Goal: Navigation & Orientation: Understand site structure

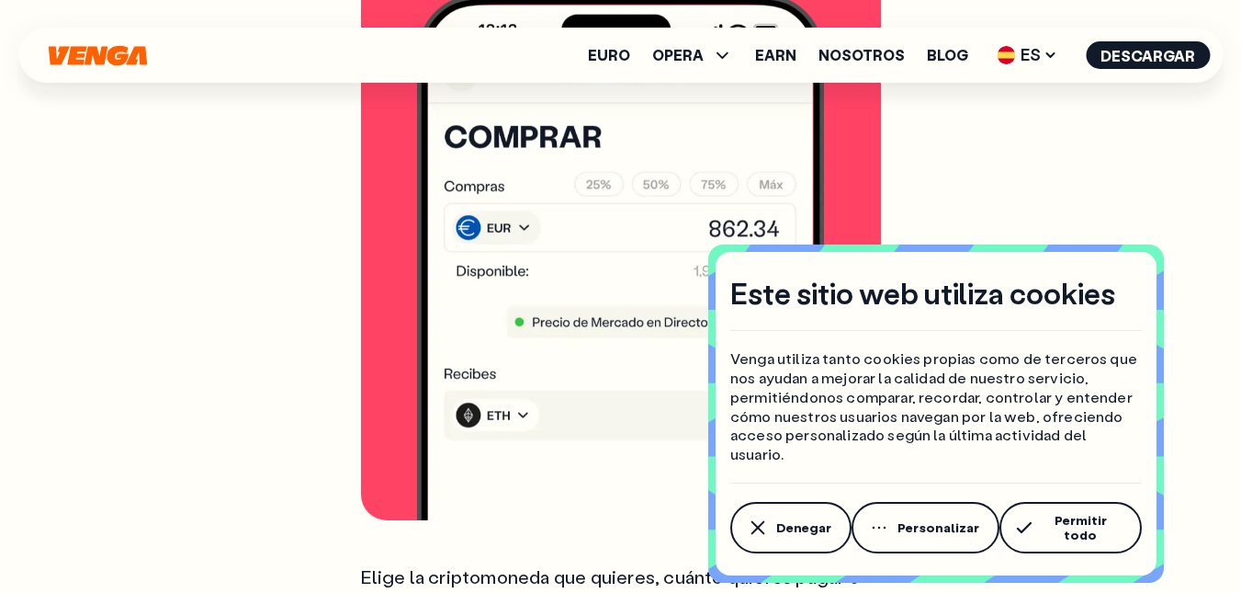
scroll to position [3675, 0]
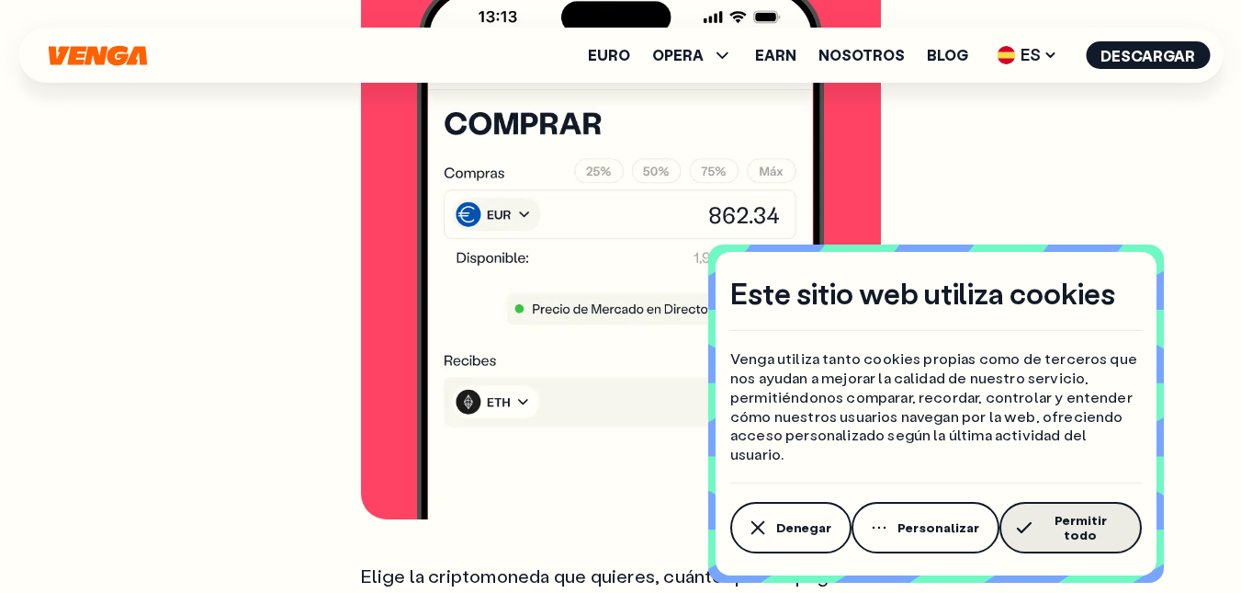
click at [1060, 545] on button "Permitir todo" at bounding box center [1070, 527] width 142 height 51
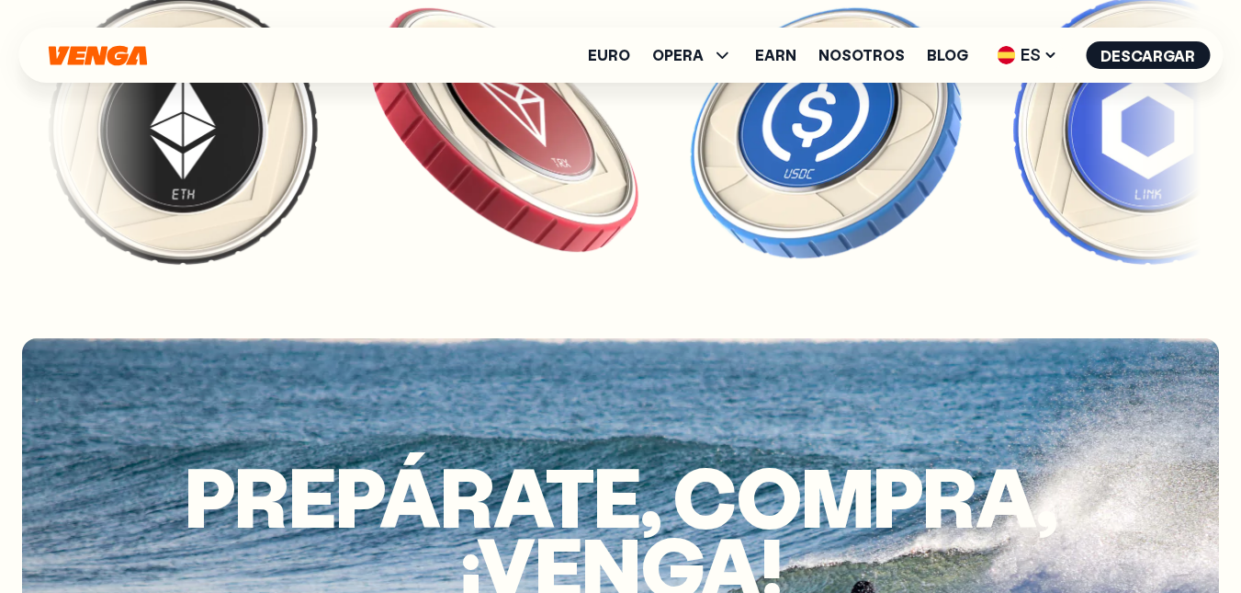
scroll to position [5696, 0]
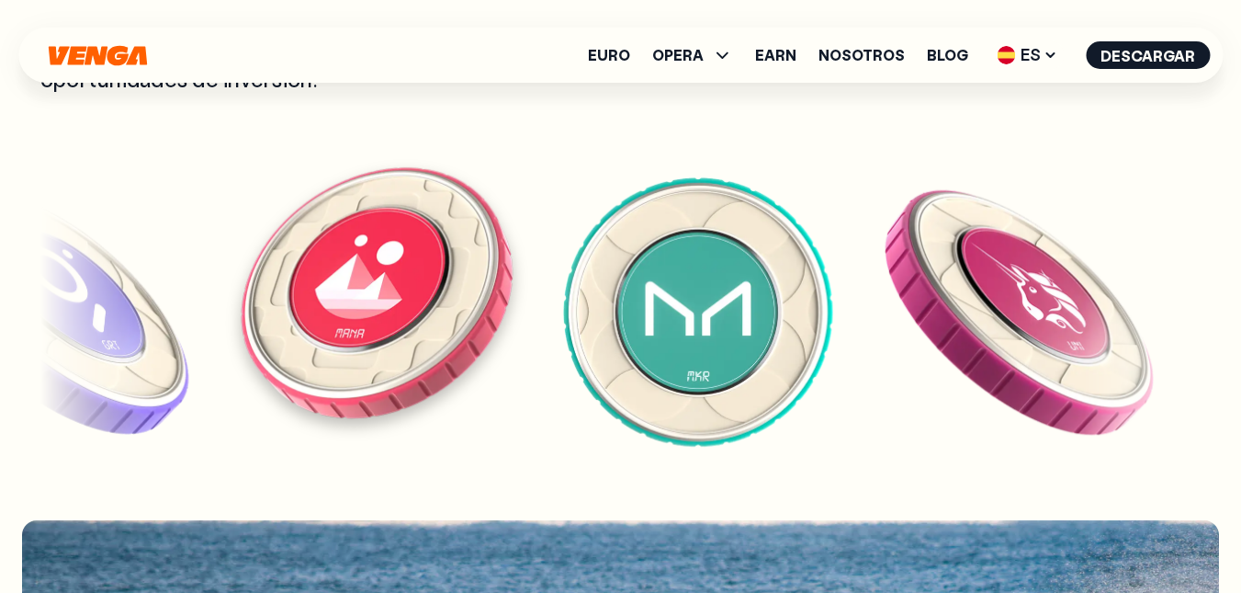
scroll to position [5512, 0]
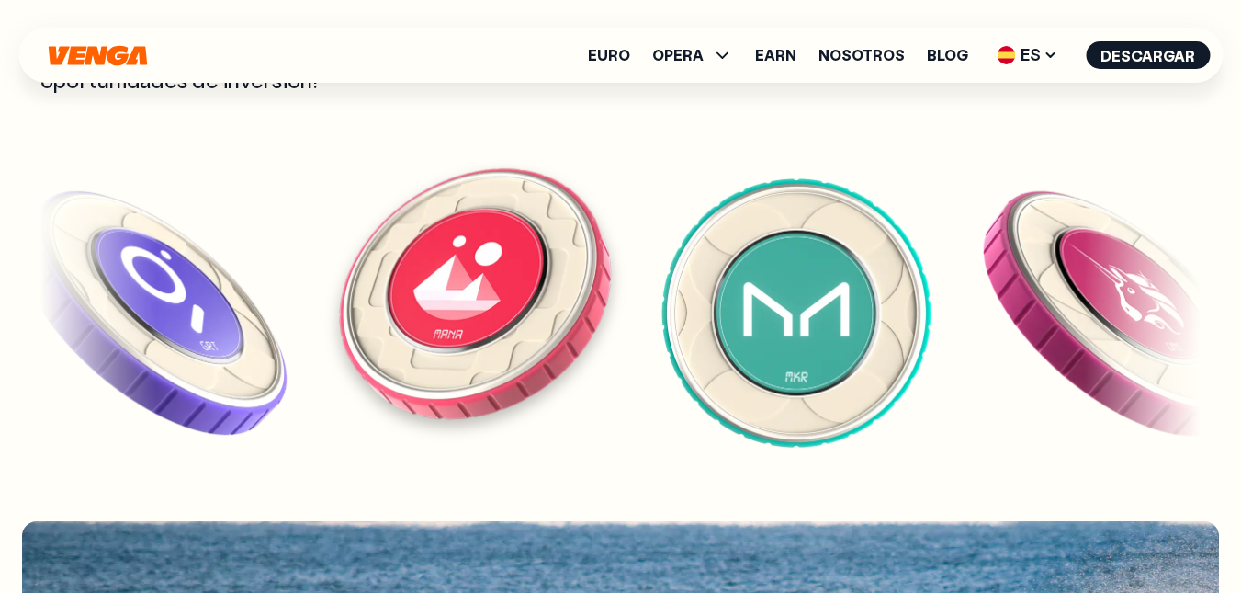
click at [617, 322] on img at bounding box center [475, 291] width 285 height 285
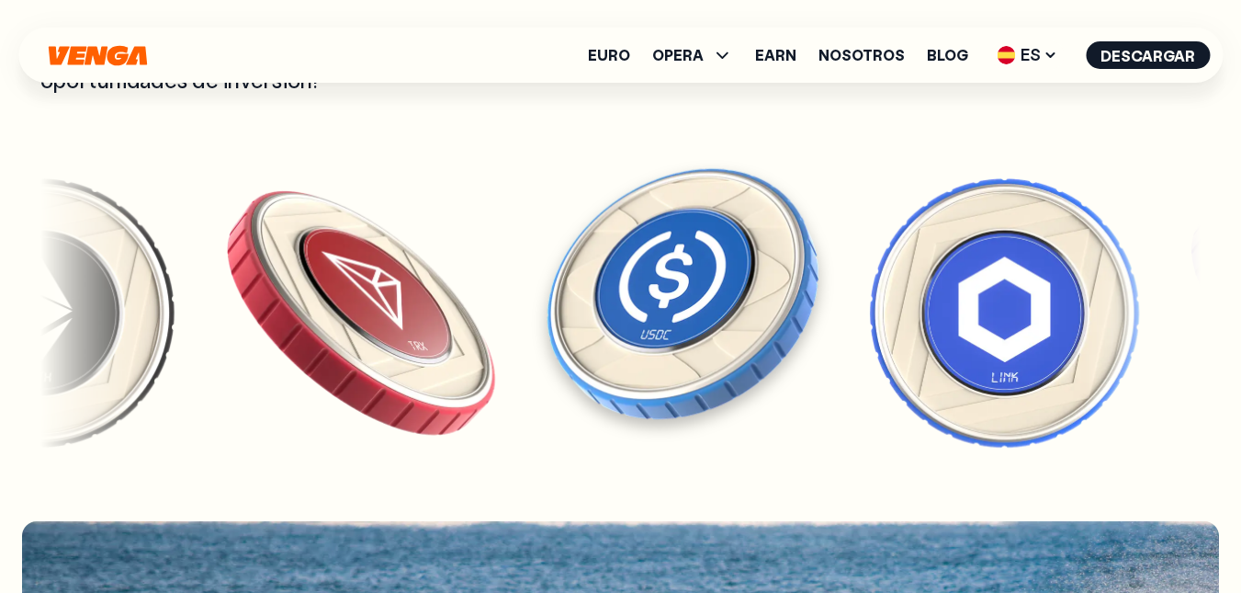
click at [656, 334] on img at bounding box center [682, 291] width 285 height 285
click at [657, 330] on img at bounding box center [682, 291] width 285 height 285
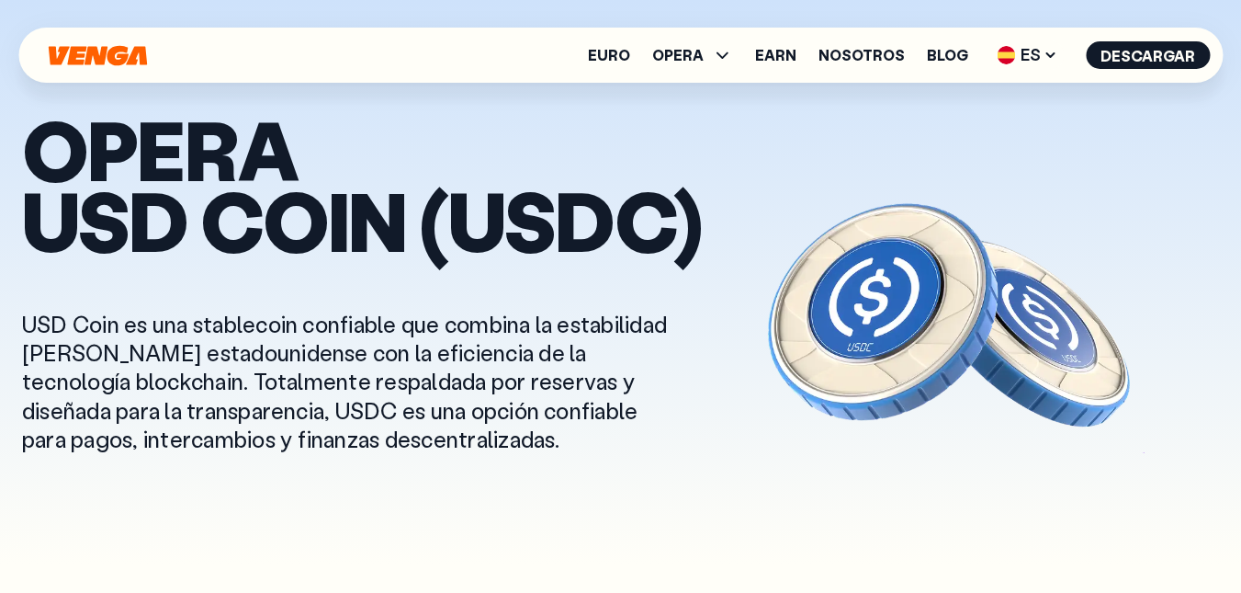
drag, startPoint x: 130, startPoint y: 20, endPoint x: 94, endPoint y: 59, distance: 52.7
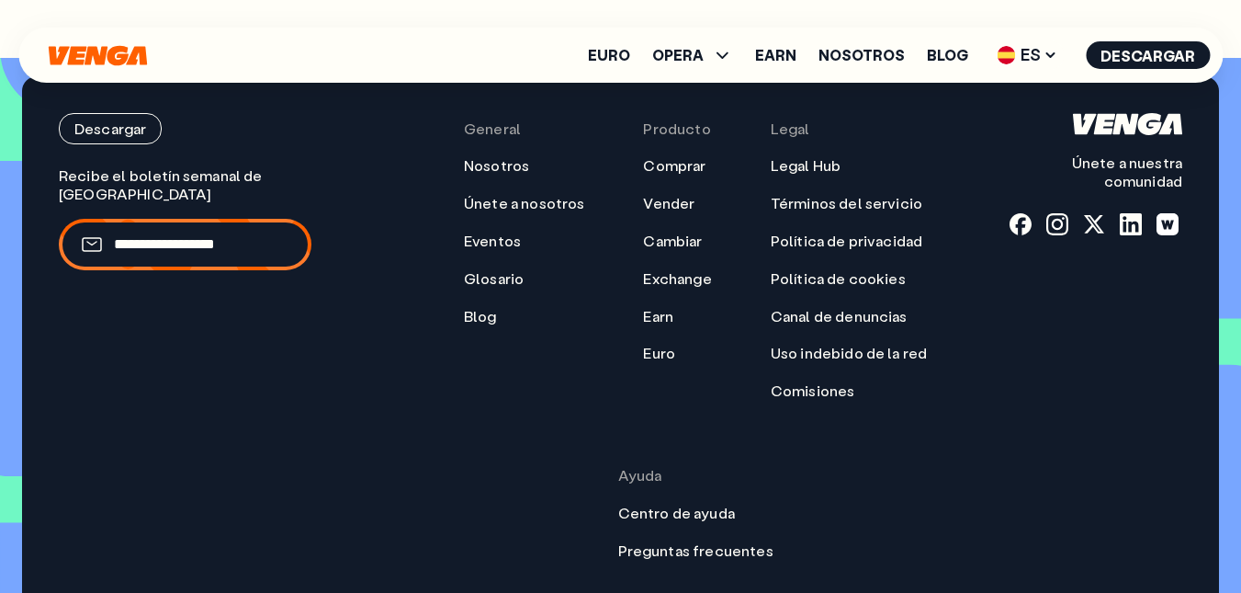
scroll to position [5811, 0]
drag, startPoint x: 1135, startPoint y: 97, endPoint x: 1138, endPoint y: 311, distance: 214.1
click at [1138, 311] on div "Descargar Únete a nuestra comunidad" at bounding box center [1096, 335] width 173 height 447
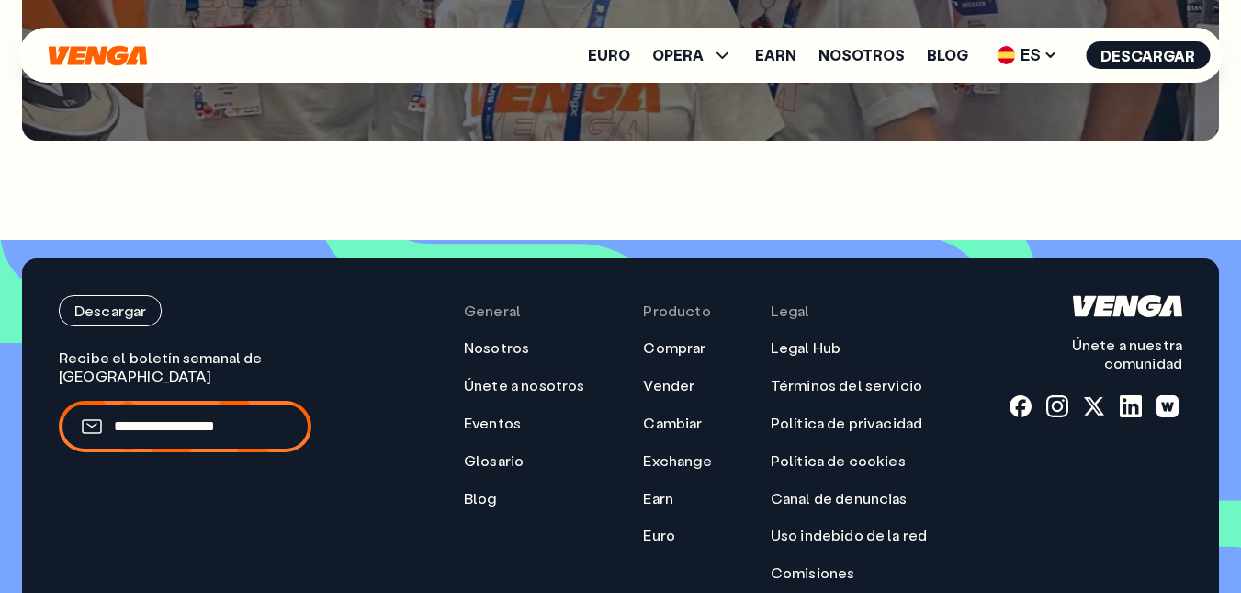
scroll to position [5628, 0]
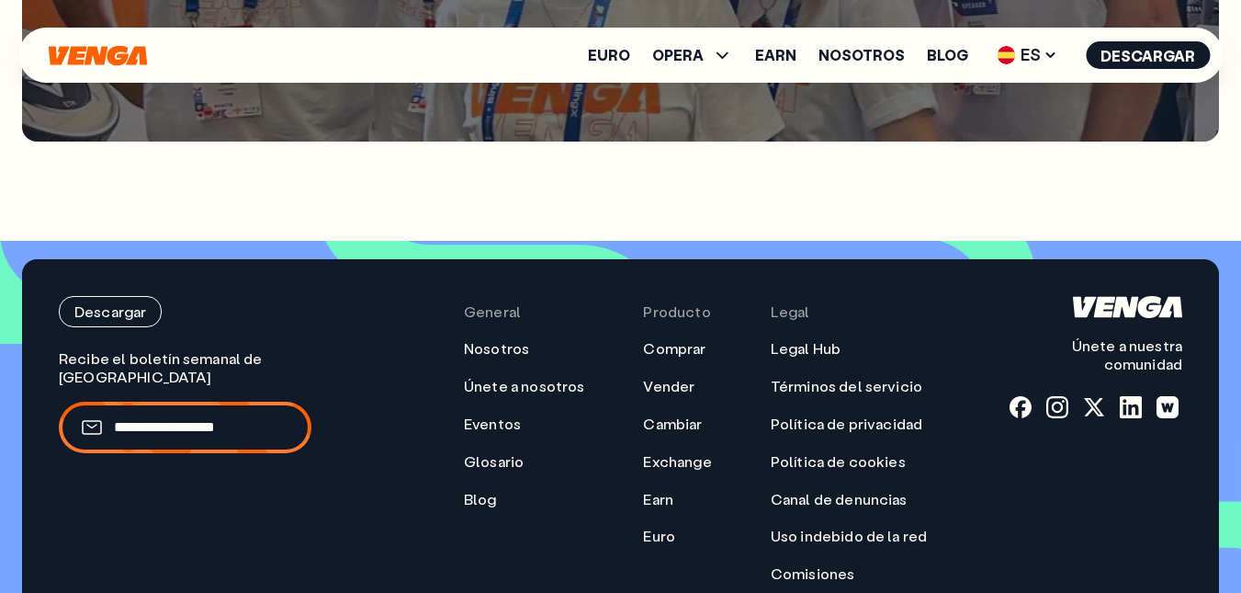
drag, startPoint x: 1115, startPoint y: 279, endPoint x: 1174, endPoint y: 456, distance: 185.9
click at [1174, 456] on div "Descargar Únete a nuestra comunidad" at bounding box center [1096, 519] width 173 height 447
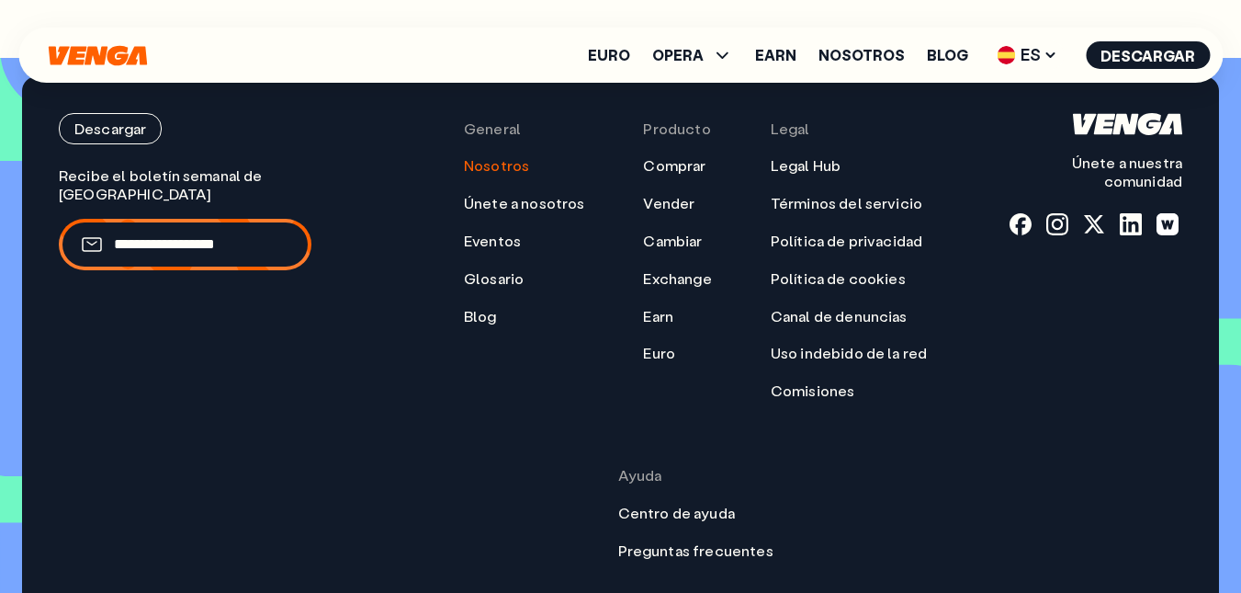
scroll to position [5811, 0]
click at [464, 155] on link "Nosotros" at bounding box center [496, 164] width 65 height 19
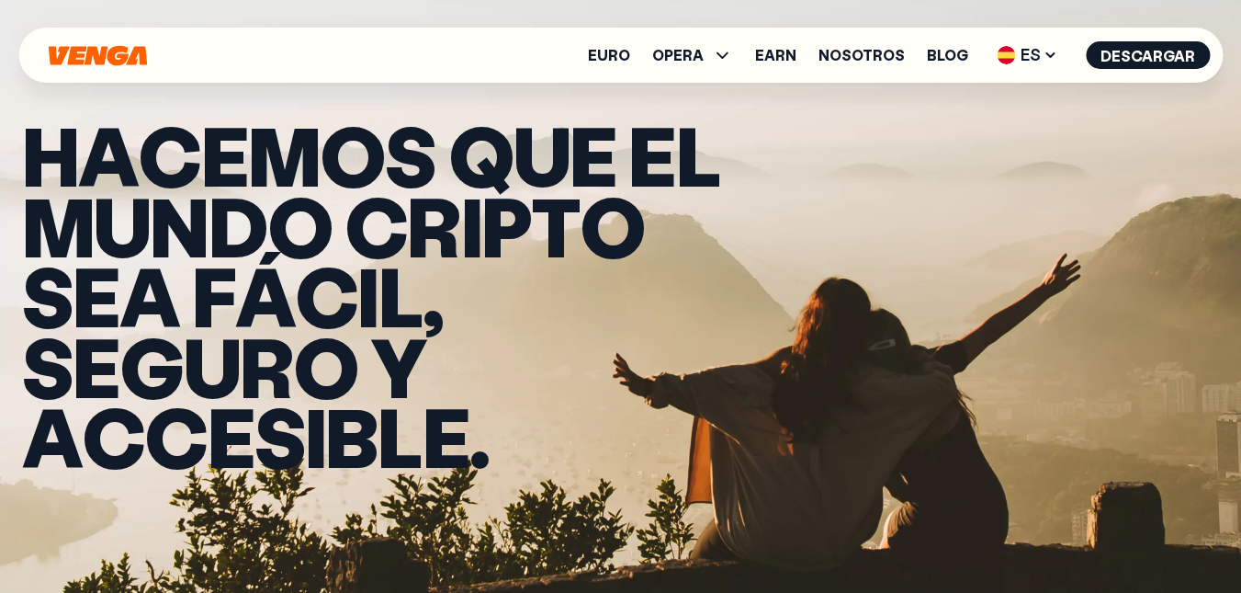
drag, startPoint x: 121, startPoint y: 59, endPoint x: 414, endPoint y: 358, distance: 419.0
drag, startPoint x: 414, startPoint y: 358, endPoint x: 401, endPoint y: 378, distance: 24.0
click at [378, 401] on span "b" at bounding box center [351, 436] width 52 height 71
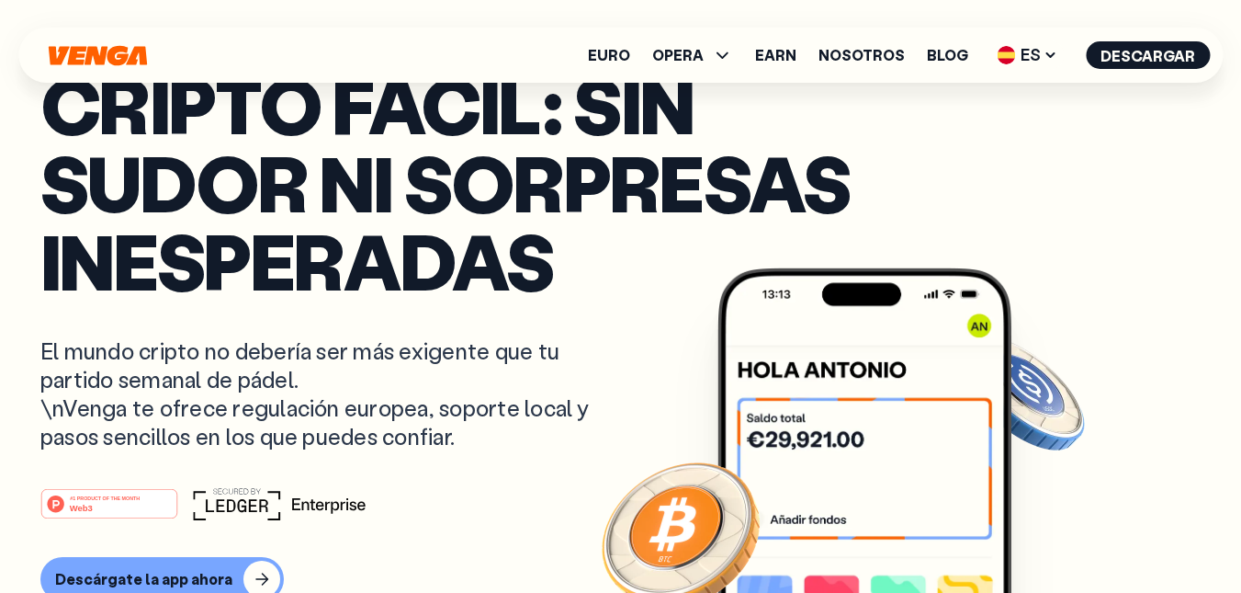
drag, startPoint x: 0, startPoint y: 0, endPoint x: 24, endPoint y: 204, distance: 205.3
